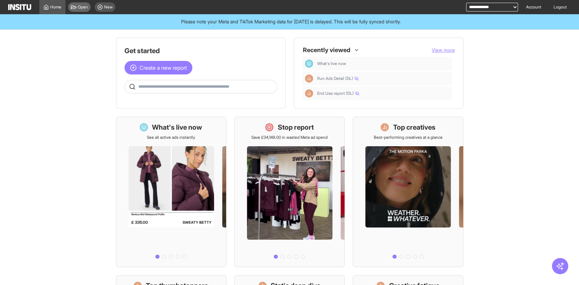
click at [82, 5] on span "Open" at bounding box center [83, 6] width 10 height 5
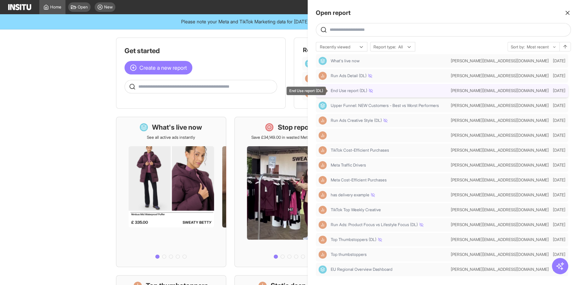
click at [388, 92] on div "End Use report (DL)" at bounding box center [388, 90] width 117 height 5
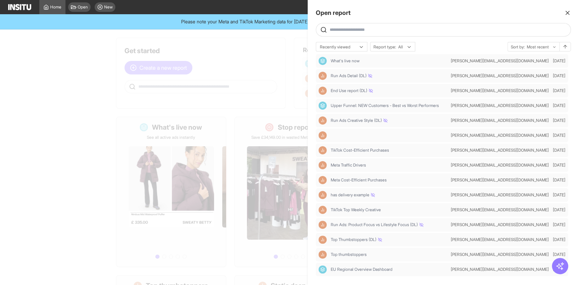
select select "**"
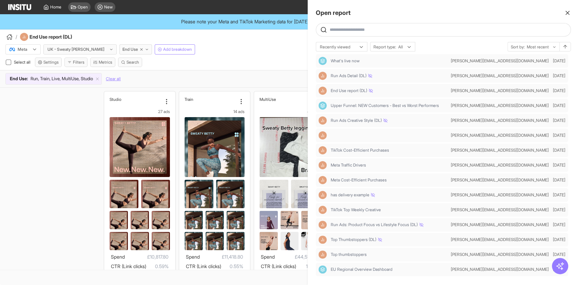
click at [68, 120] on div at bounding box center [289, 142] width 579 height 285
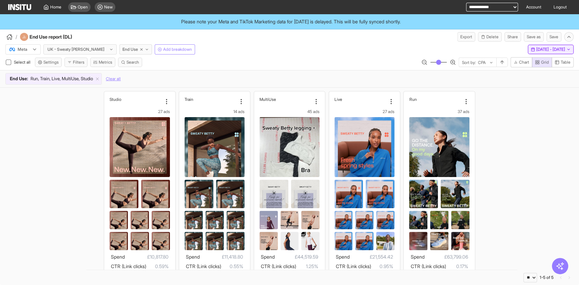
click at [536, 49] on span "11 Apr 25 - 25 Apr 25" at bounding box center [550, 49] width 29 height 5
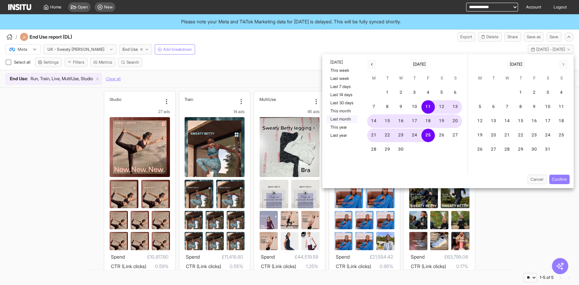
click at [350, 118] on button "Last month" at bounding box center [341, 119] width 31 height 8
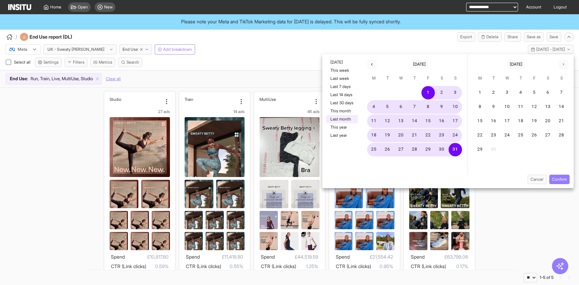
drag, startPoint x: 554, startPoint y: 179, endPoint x: 539, endPoint y: 175, distance: 16.2
click at [554, 179] on button "Confirm" at bounding box center [559, 179] width 20 height 9
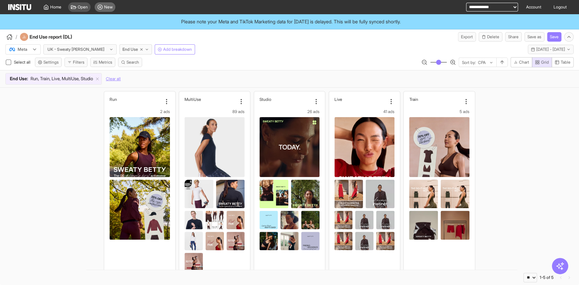
click at [103, 7] on div "New" at bounding box center [105, 6] width 21 height 9
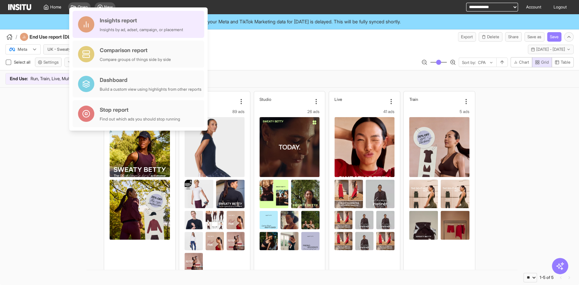
click at [133, 27] on div "Insights by ad, adset, campaign, or placement" at bounding box center [141, 29] width 83 height 5
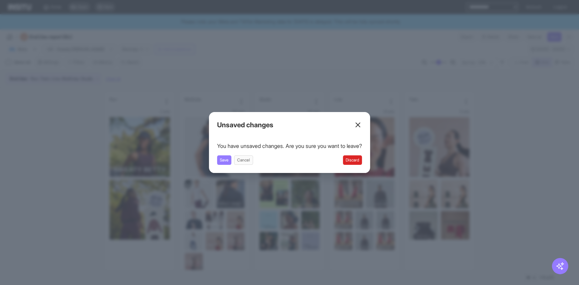
click at [355, 163] on button "Discard" at bounding box center [352, 160] width 19 height 9
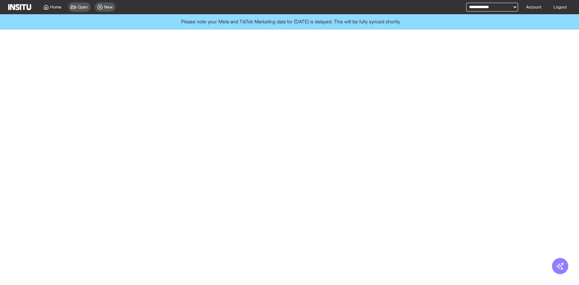
select select "**"
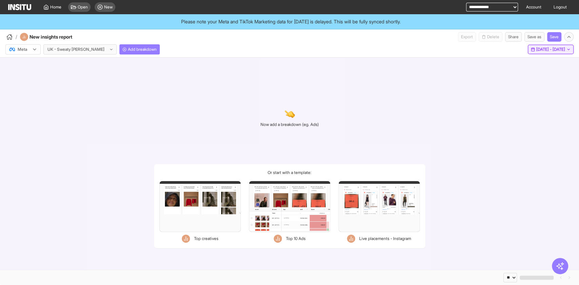
click at [536, 51] on span "[DATE] - [DATE]" at bounding box center [550, 49] width 29 height 5
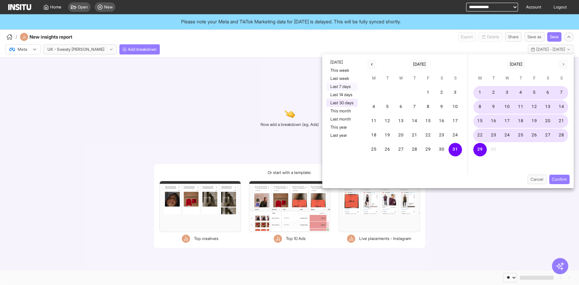
click at [344, 85] on button "Last 7 days" at bounding box center [341, 87] width 31 height 8
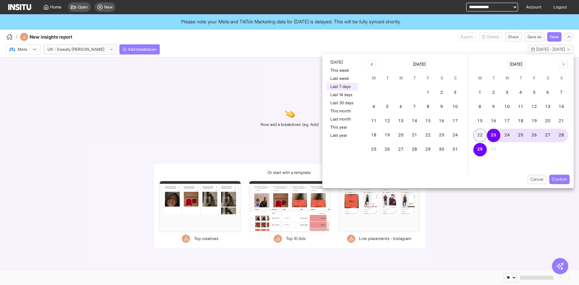
click at [480, 136] on button "22" at bounding box center [480, 136] width 14 height 14
click at [561, 132] on button "28" at bounding box center [561, 136] width 14 height 14
click at [564, 179] on button "Confirm" at bounding box center [559, 179] width 20 height 9
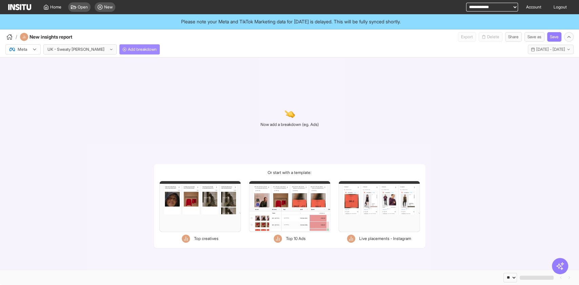
click at [128, 51] on span "Add breakdown" at bounding box center [142, 49] width 29 height 5
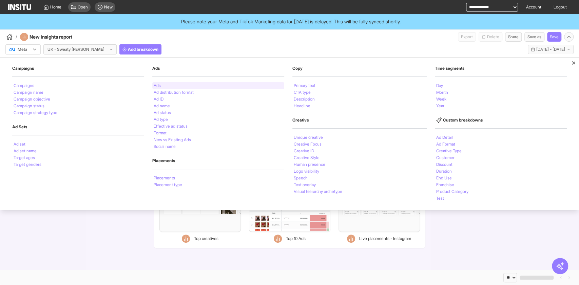
click at [162, 83] on div "Ads" at bounding box center [218, 85] width 132 height 7
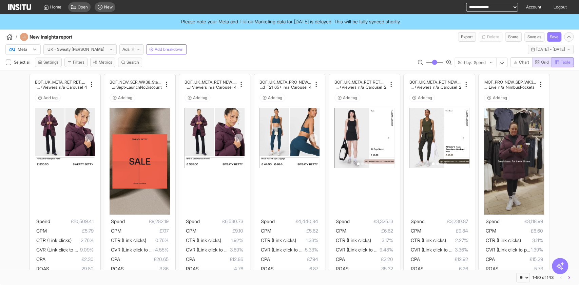
click at [563, 63] on span "Table" at bounding box center [565, 62] width 10 height 5
click at [537, 59] on button "Grid" at bounding box center [542, 62] width 20 height 10
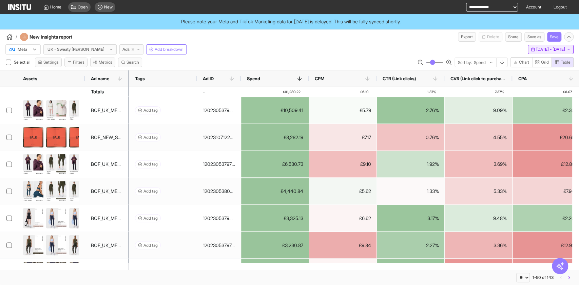
click at [535, 52] on button "Mon 22 - Sun 28 Sep, 2025 22 Sep 25 - 28 Sep 25" at bounding box center [550, 49] width 46 height 9
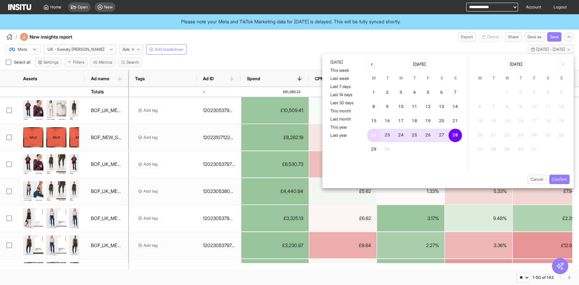
click at [373, 136] on button "22" at bounding box center [374, 136] width 14 height 14
click at [376, 134] on button "22" at bounding box center [374, 136] width 14 height 14
click at [560, 180] on button "Confirm" at bounding box center [559, 179] width 20 height 9
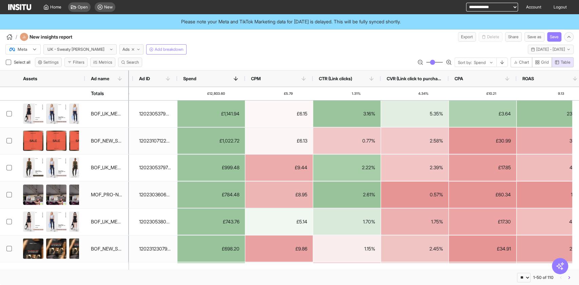
scroll to position [0, 76]
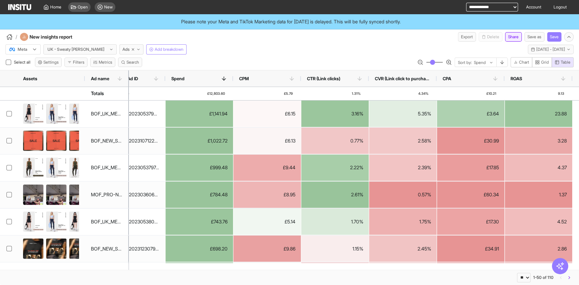
click at [514, 38] on button "Share" at bounding box center [513, 36] width 17 height 9
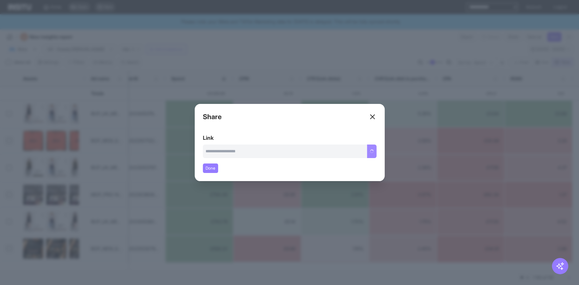
type input "**********"
click at [372, 153] on button "Copy link" at bounding box center [365, 152] width 23 height 14
click at [89, 189] on div "Close overlay" at bounding box center [289, 142] width 579 height 285
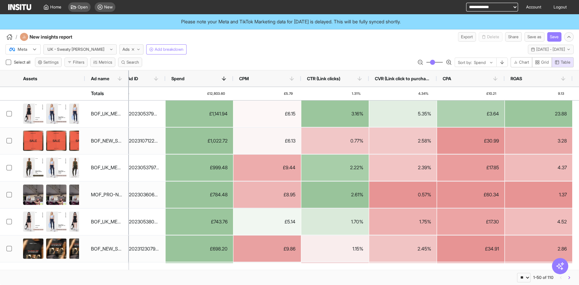
drag, startPoint x: 77, startPoint y: 63, endPoint x: 68, endPoint y: 88, distance: 26.6
click at [77, 63] on button "Filters" at bounding box center [75, 62] width 23 height 9
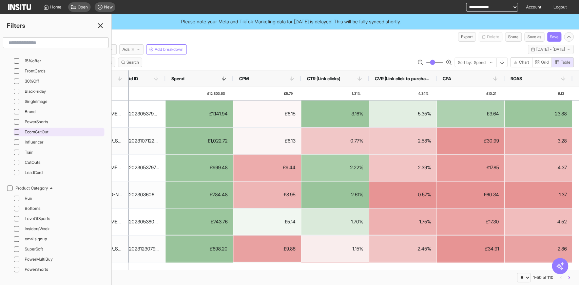
scroll to position [1808, 0]
click at [26, 39] on input "text" at bounding box center [56, 43] width 100 height 12
click at [102, 24] on icon at bounding box center [100, 26] width 8 height 8
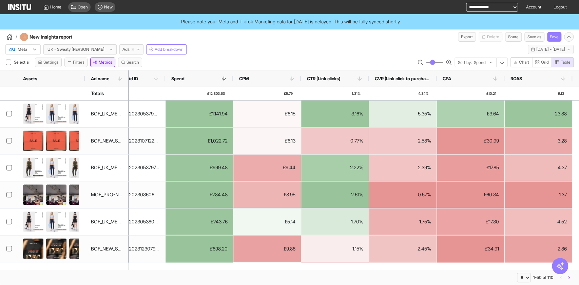
click at [100, 66] on button "Metrics" at bounding box center [102, 62] width 25 height 9
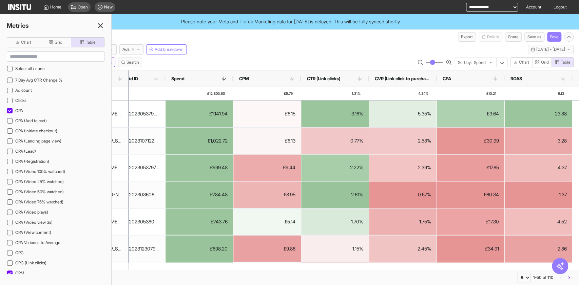
click at [37, 49] on div "Select all / none 7 Day Avg CTR Change % Ad count Clicks CPA CPA (Add to cart) …" at bounding box center [56, 160] width 98 height 227
click at [43, 61] on div "Select all / none 7 Day Avg CTR Change % Ad count Clicks CPA CPA (Add to cart) …" at bounding box center [56, 160] width 98 height 227
click at [44, 59] on input at bounding box center [55, 56] width 97 height 9
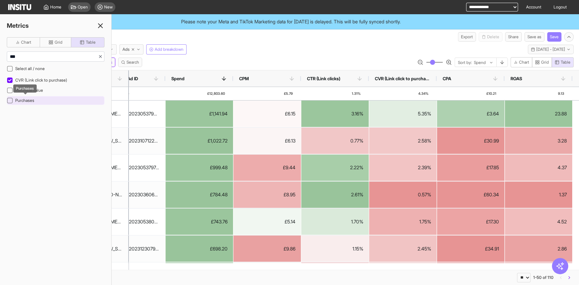
click at [23, 99] on span "Purchases" at bounding box center [24, 100] width 19 height 5
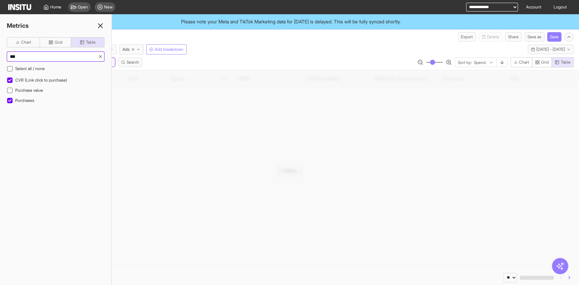
click at [27, 56] on input "***" at bounding box center [52, 56] width 91 height 9
drag, startPoint x: 27, startPoint y: 56, endPoint x: 34, endPoint y: 44, distance: 13.5
click at [27, 56] on input "***" at bounding box center [52, 56] width 91 height 9
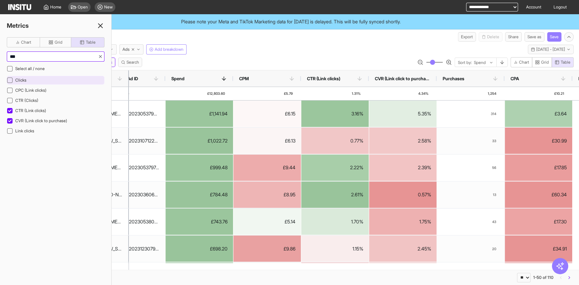
type input "***"
click at [32, 81] on div "Clicks" at bounding box center [56, 80] width 98 height 9
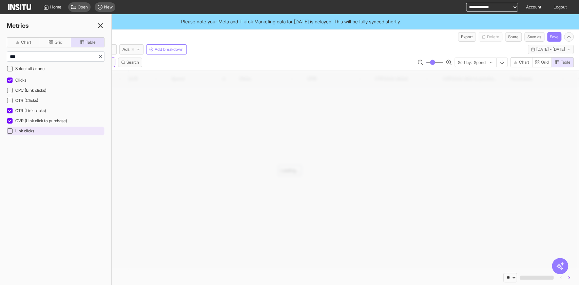
click at [34, 132] on span "Link clicks" at bounding box center [24, 130] width 19 height 5
click at [98, 26] on icon at bounding box center [100, 26] width 8 height 8
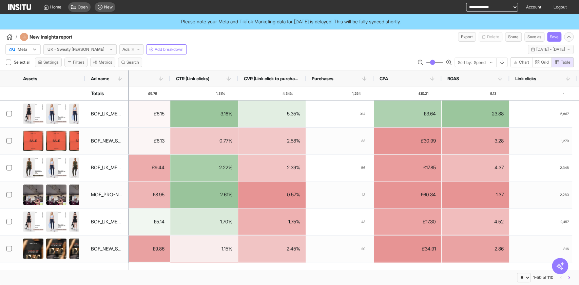
scroll to position [0, 279]
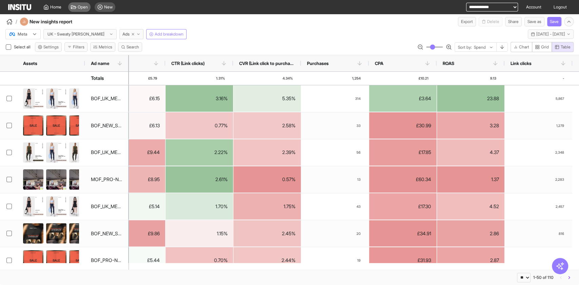
click at [80, 9] on span "Open" at bounding box center [83, 6] width 10 height 5
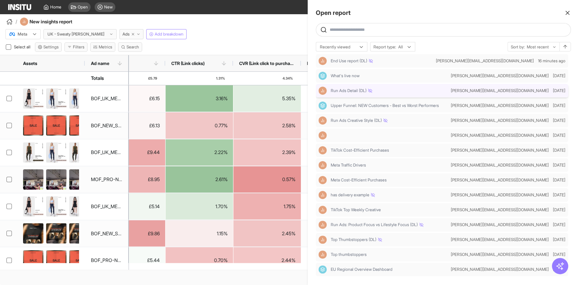
click at [403, 92] on div "Run Ads Detail (DL)" at bounding box center [388, 90] width 117 height 5
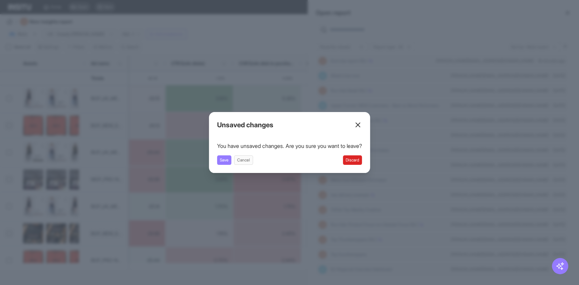
click at [355, 164] on button "Discard" at bounding box center [352, 160] width 19 height 9
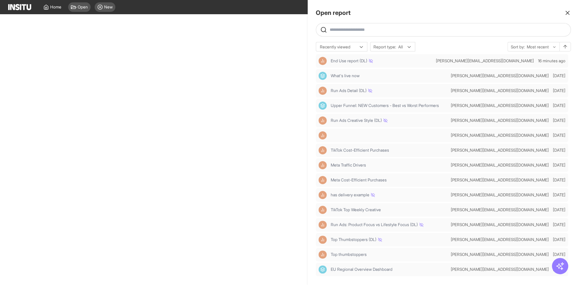
select select "**"
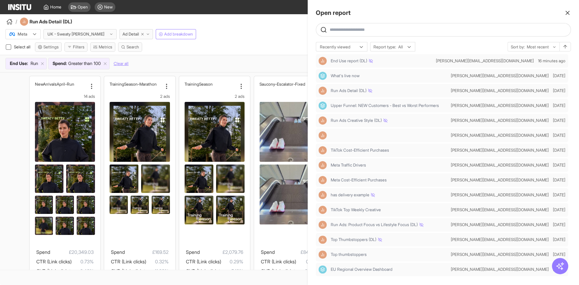
click at [234, 44] on div at bounding box center [289, 142] width 579 height 285
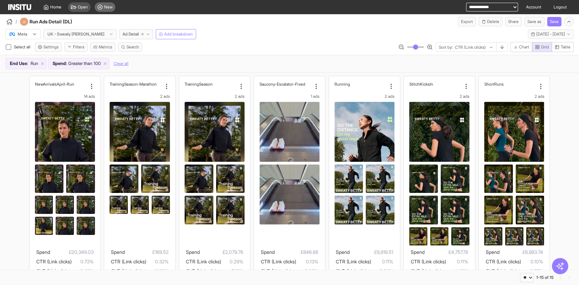
click at [107, 10] on div "New" at bounding box center [105, 6] width 21 height 9
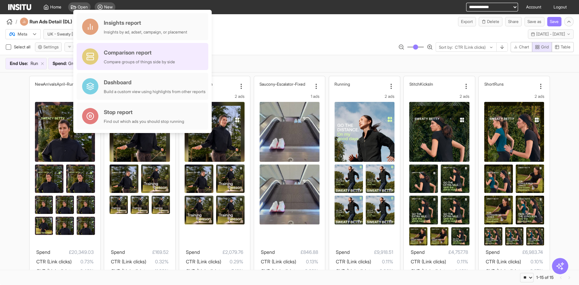
click at [132, 53] on div "Comparison report" at bounding box center [139, 52] width 71 height 8
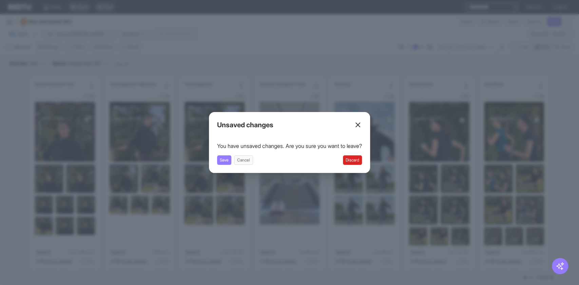
click at [362, 162] on button "Discard" at bounding box center [352, 160] width 19 height 9
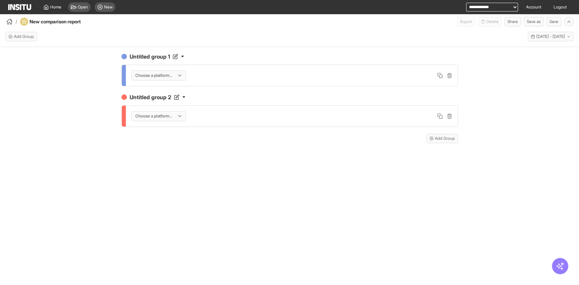
click at [161, 73] on div at bounding box center [154, 75] width 38 height 7
click at [170, 94] on div "Meta" at bounding box center [159, 90] width 56 height 12
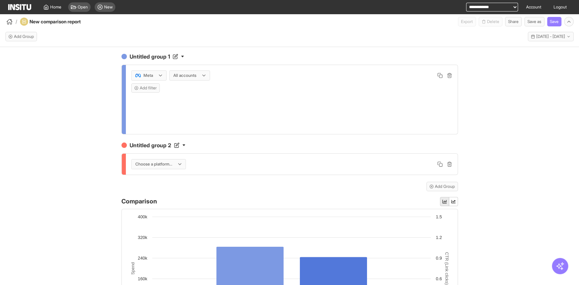
click at [184, 75] on div at bounding box center [185, 75] width 24 height 7
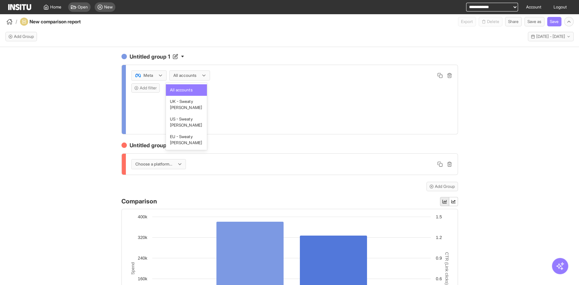
click at [186, 77] on div at bounding box center [185, 75] width 24 height 7
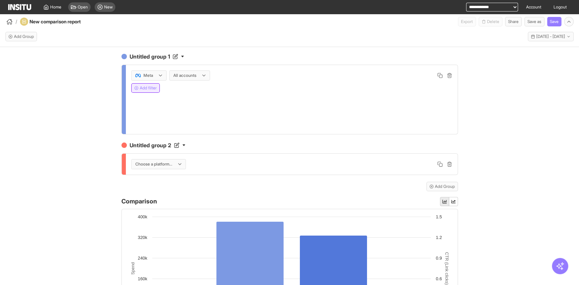
click at [146, 88] on button "Add filter" at bounding box center [145, 87] width 28 height 9
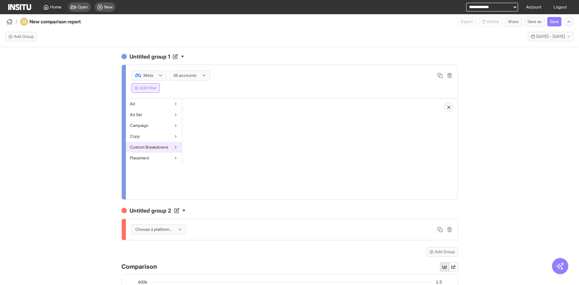
click at [162, 150] on div "Custom Breakdowns" at bounding box center [154, 147] width 56 height 11
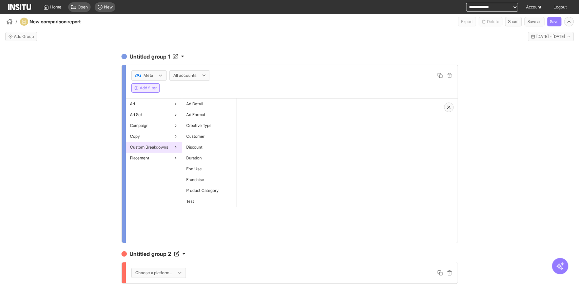
click at [177, 72] on div "All accounts" at bounding box center [189, 75] width 40 height 9
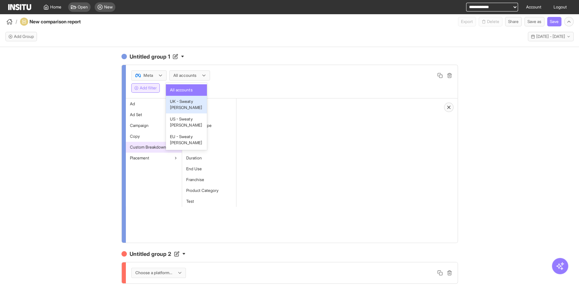
click at [190, 107] on span "UK - Sweaty [PERSON_NAME]" at bounding box center [186, 105] width 33 height 12
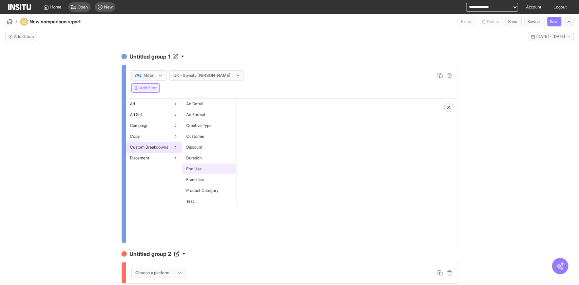
click at [197, 169] on span "End Use" at bounding box center [194, 168] width 16 height 5
click at [255, 123] on button "Select values" at bounding box center [263, 124] width 43 height 9
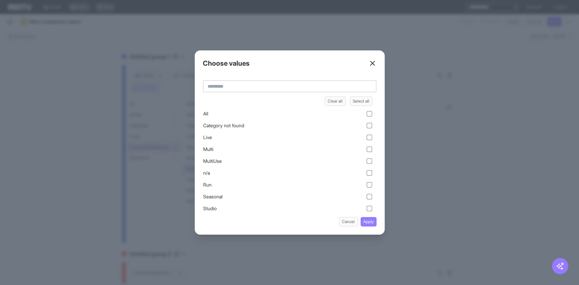
click at [240, 179] on div "n/a" at bounding box center [287, 175] width 169 height 12
click at [241, 183] on div "Run" at bounding box center [287, 184] width 169 height 7
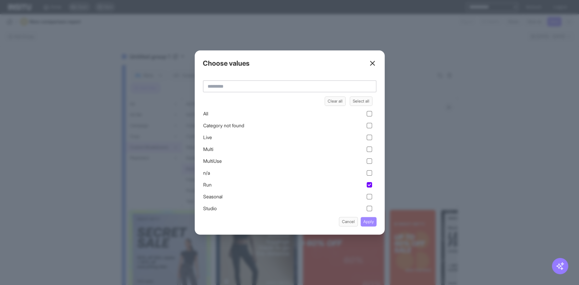
click at [374, 221] on button "Apply" at bounding box center [368, 221] width 16 height 9
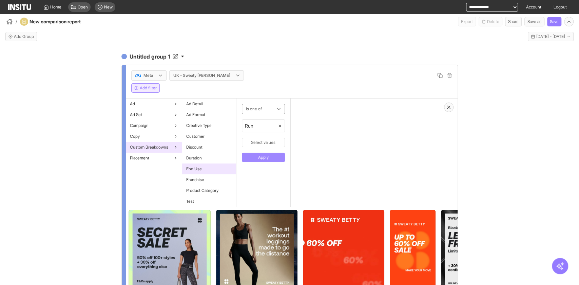
click at [263, 156] on button "Apply" at bounding box center [263, 157] width 43 height 9
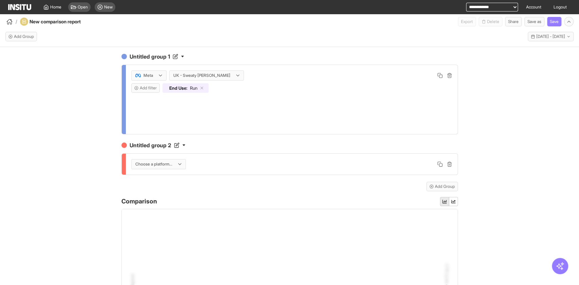
scroll to position [90, 0]
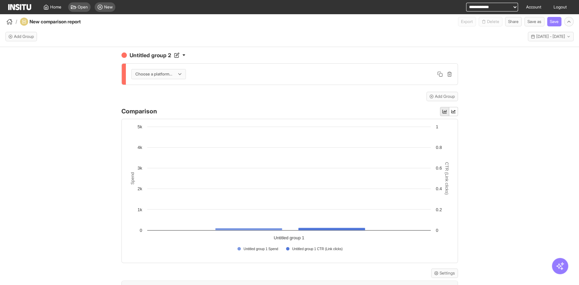
click at [161, 74] on div at bounding box center [154, 74] width 38 height 7
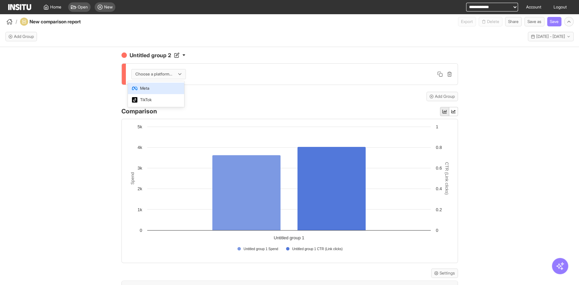
click at [164, 85] on span "Meta" at bounding box center [156, 88] width 48 height 6
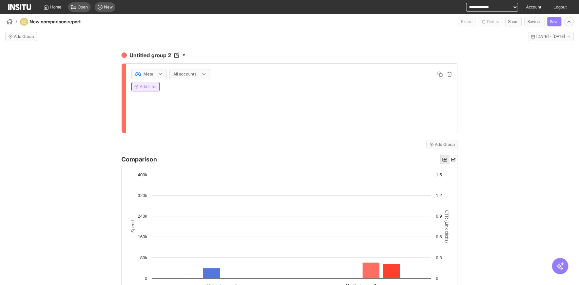
click at [138, 85] on button "Add filter" at bounding box center [145, 86] width 28 height 9
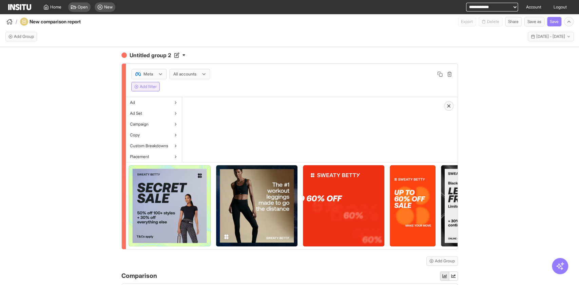
click at [188, 72] on div at bounding box center [185, 74] width 24 height 7
click at [139, 82] on button "Add filter" at bounding box center [145, 86] width 28 height 9
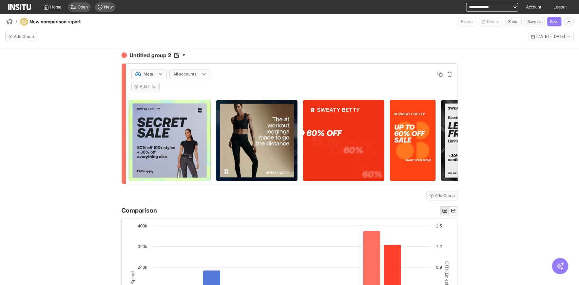
click at [176, 72] on div at bounding box center [185, 74] width 24 height 7
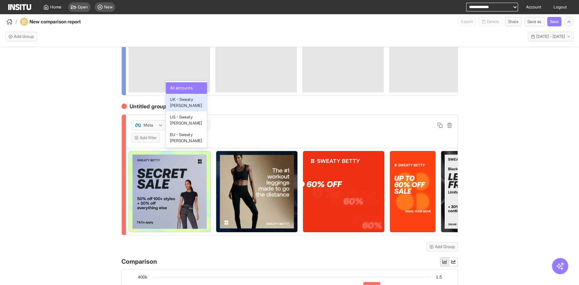
scroll to position [148, 0]
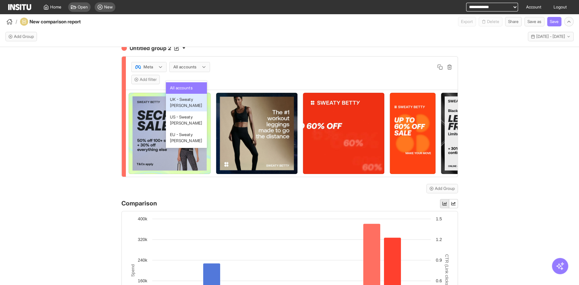
click at [184, 99] on span "UK - Sweaty [PERSON_NAME]" at bounding box center [186, 103] width 33 height 12
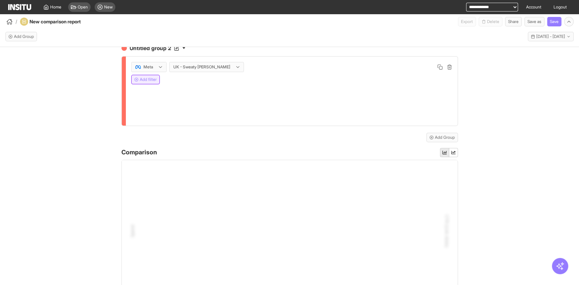
click at [141, 84] on button "Add filter" at bounding box center [145, 79] width 28 height 9
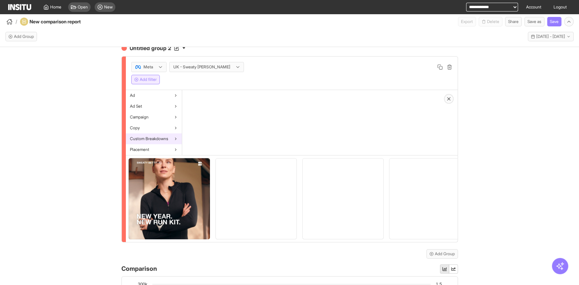
click at [163, 142] on span "Custom Breakdowns" at bounding box center [149, 138] width 38 height 5
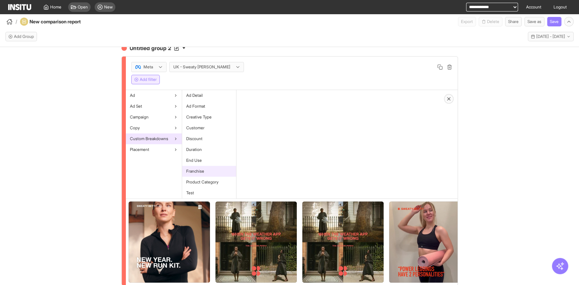
click at [218, 173] on div "Franchise" at bounding box center [209, 171] width 54 height 11
click at [217, 173] on div "Franchise" at bounding box center [209, 171] width 54 height 11
click at [209, 162] on div "End Use" at bounding box center [209, 160] width 54 height 11
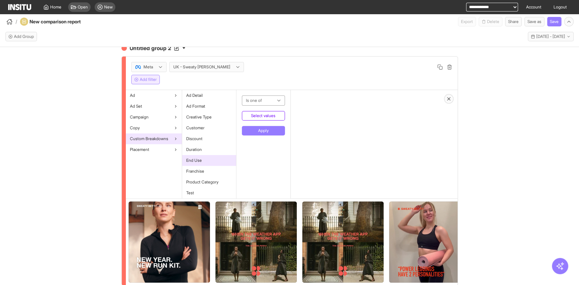
click at [257, 121] on button "Select values" at bounding box center [263, 115] width 43 height 9
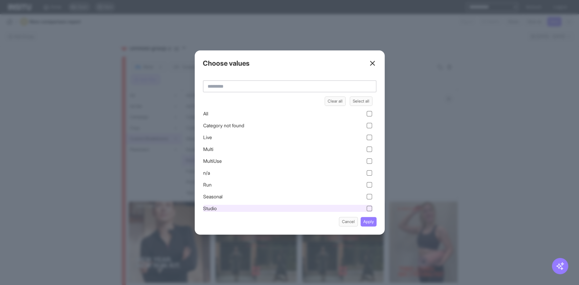
click at [252, 206] on div "Studio" at bounding box center [287, 208] width 169 height 7
click at [376, 221] on div "Choose values Clear all Select all All Category not found Live Multi MultiUse n…" at bounding box center [290, 143] width 190 height 184
drag, startPoint x: 374, startPoint y: 224, endPoint x: 368, endPoint y: 220, distance: 6.6
click at [374, 224] on button "Apply" at bounding box center [368, 221] width 16 height 9
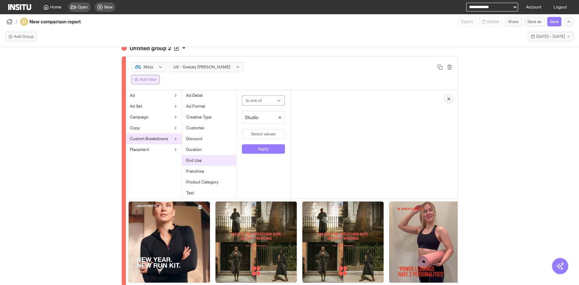
click at [270, 163] on div "Is one of Studio Select values Apply" at bounding box center [263, 144] width 54 height 108
click at [262, 154] on button "Apply" at bounding box center [263, 148] width 43 height 9
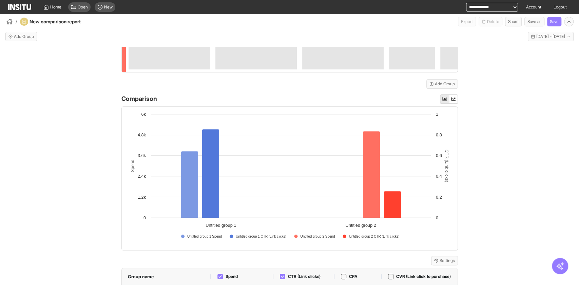
scroll to position [312, 0]
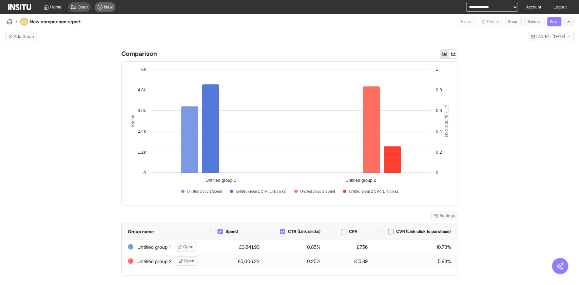
click at [108, 7] on span "New" at bounding box center [108, 6] width 8 height 5
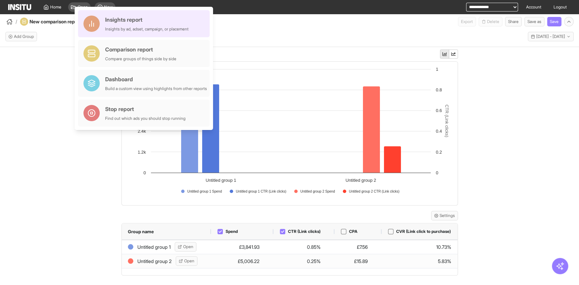
click at [134, 25] on div "Insights report Insights by ad, adset, campaign, or placement" at bounding box center [146, 24] width 83 height 16
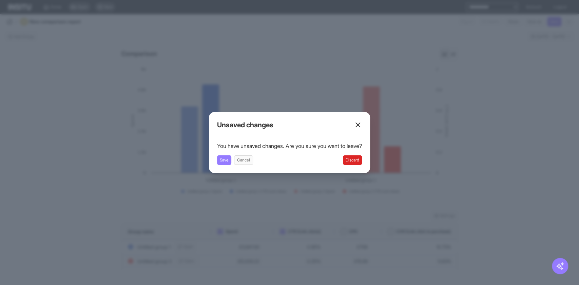
click at [360, 157] on button "Discard" at bounding box center [352, 160] width 19 height 9
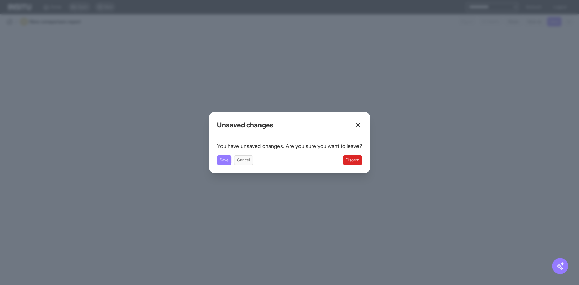
click at [357, 159] on button "Discard" at bounding box center [352, 160] width 19 height 9
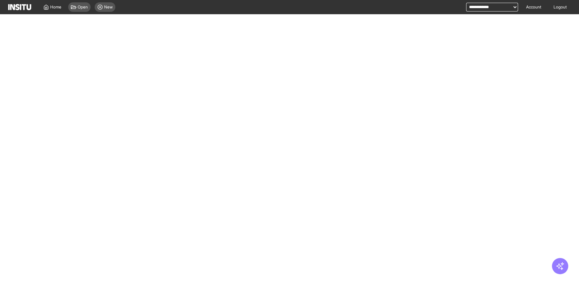
select select "**"
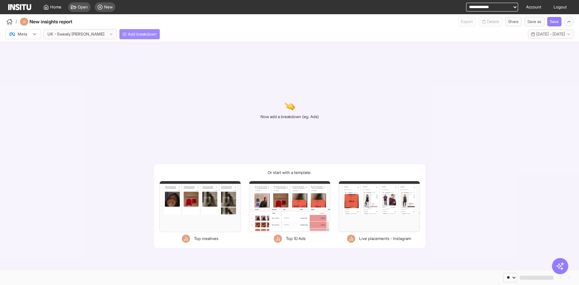
click at [128, 33] on span "Add breakdown" at bounding box center [142, 34] width 29 height 5
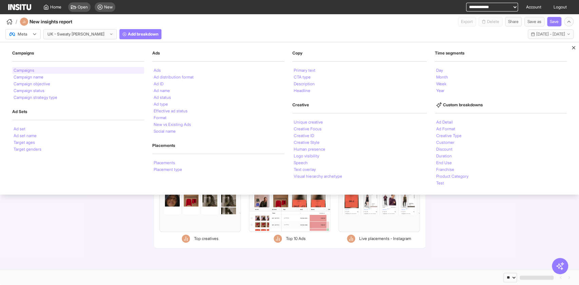
click at [45, 69] on div "Campaigns" at bounding box center [78, 70] width 132 height 7
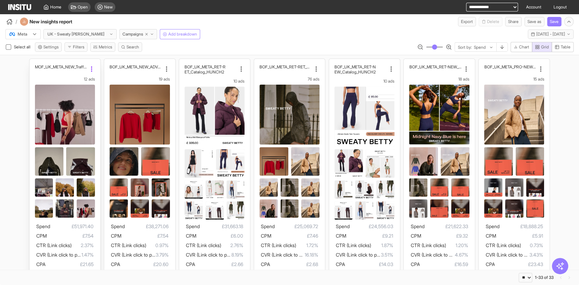
click at [89, 67] on icon at bounding box center [91, 69] width 7 height 7
click at [108, 87] on span "Copy name" at bounding box center [105, 85] width 24 height 7
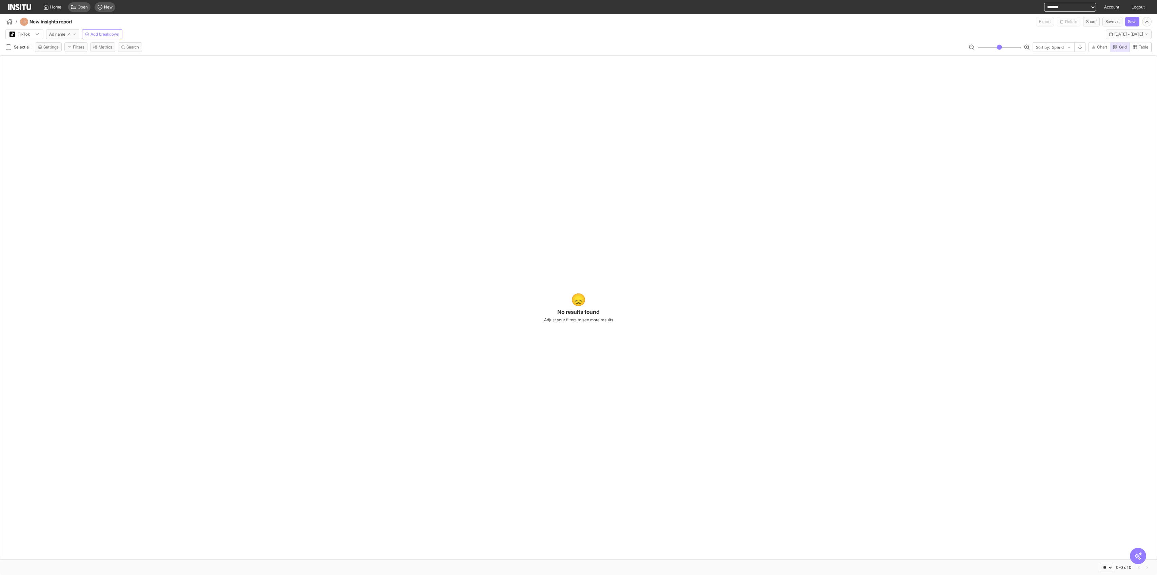
select select "**"
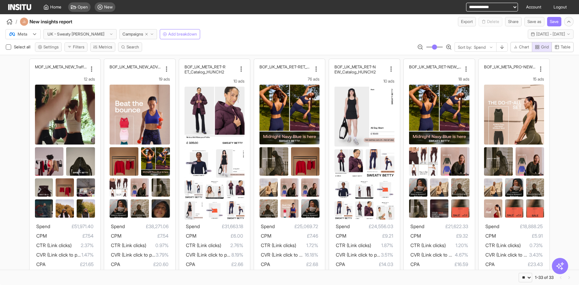
select select "**"
click at [122, 34] on span "Campaigns" at bounding box center [132, 34] width 21 height 5
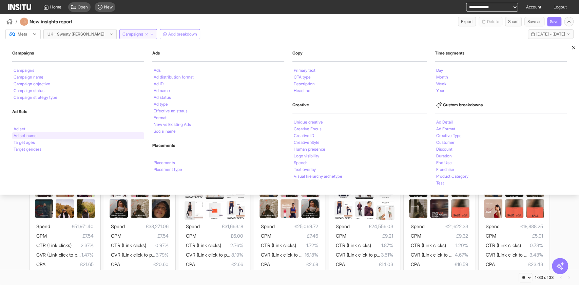
click at [61, 135] on div "Ad set name" at bounding box center [78, 136] width 132 height 7
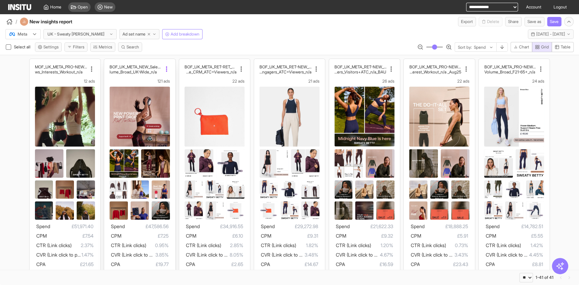
click at [163, 68] on icon at bounding box center [166, 69] width 7 height 7
click at [180, 85] on span "Copy name" at bounding box center [179, 86] width 24 height 7
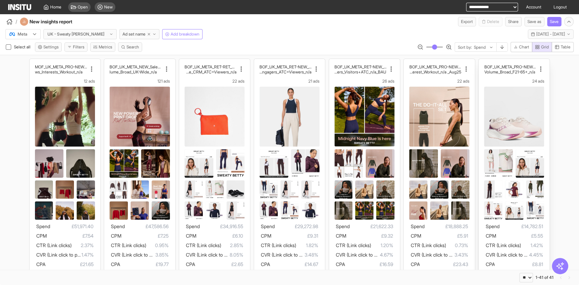
click at [535, 64] on div "BOF_UK_META_PRO-NEW_Sales Volume_Broad_F21-65+_n/a" at bounding box center [514, 69] width 60 height 10
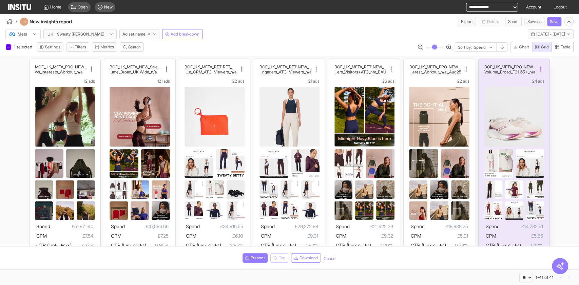
click at [537, 68] on icon at bounding box center [540, 69] width 7 height 7
click at [522, 85] on span "Copy name" at bounding box center [520, 86] width 24 height 7
click at [125, 37] on button "Ad set name" at bounding box center [139, 34] width 40 height 10
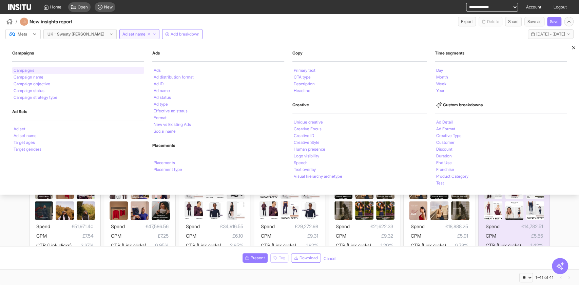
click at [71, 70] on div "Campaigns" at bounding box center [78, 70] width 132 height 7
